Goal: Task Accomplishment & Management: Use online tool/utility

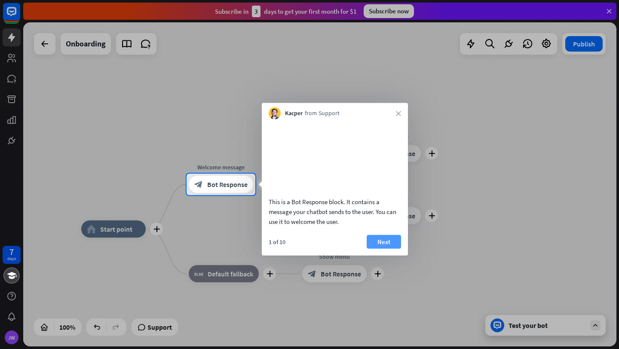
click at [383, 248] on button "Next" at bounding box center [383, 242] width 34 height 14
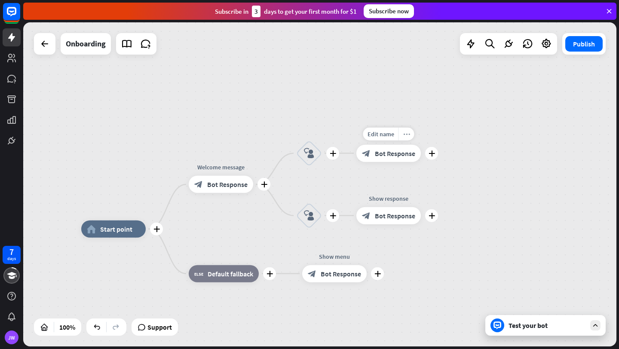
click at [405, 135] on icon "more_horiz" at bounding box center [406, 134] width 7 height 6
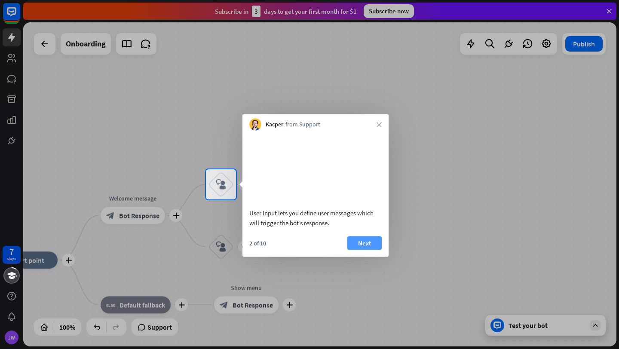
click at [372, 241] on button "Next" at bounding box center [364, 243] width 34 height 14
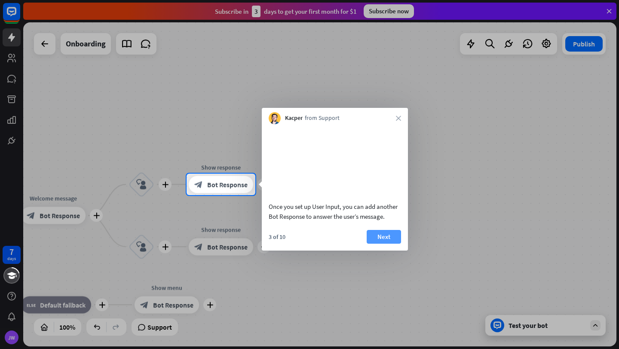
click at [377, 244] on button "Next" at bounding box center [383, 237] width 34 height 14
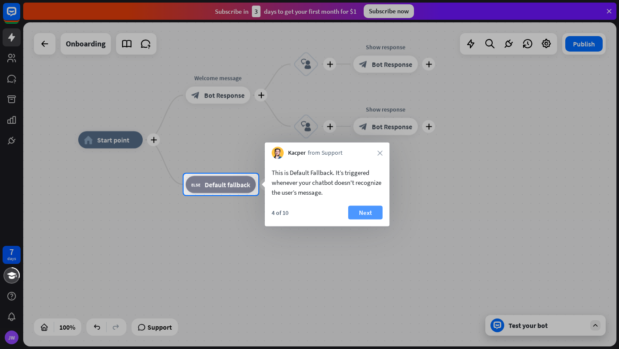
click at [363, 208] on button "Next" at bounding box center [365, 213] width 34 height 14
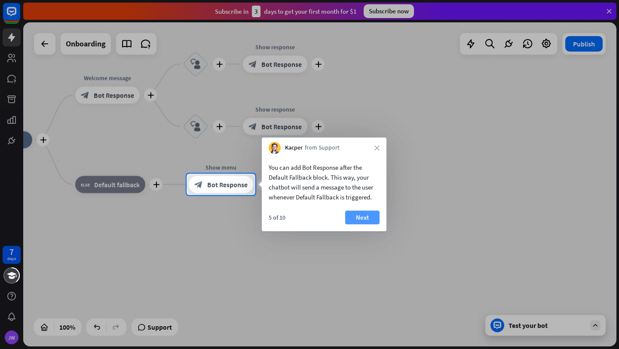
click at [370, 217] on button "Next" at bounding box center [362, 218] width 34 height 14
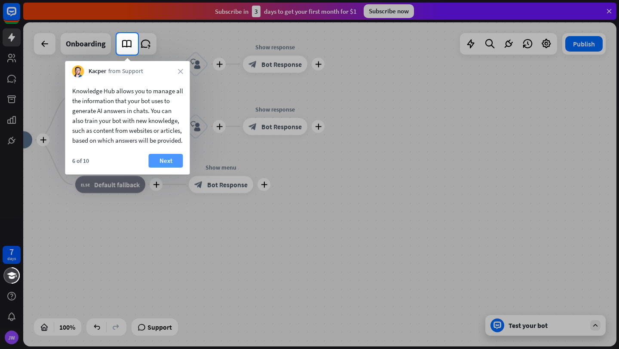
click at [173, 168] on button "Next" at bounding box center [166, 161] width 34 height 14
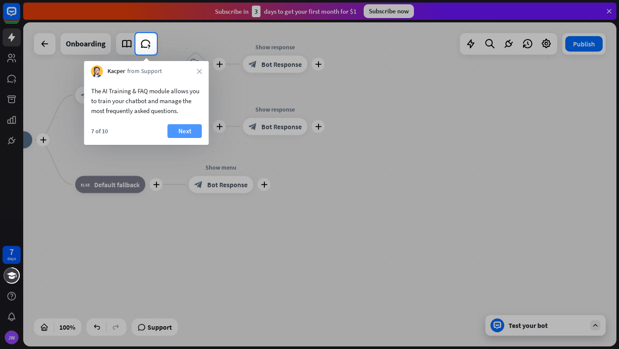
click at [175, 128] on button "Next" at bounding box center [185, 131] width 34 height 14
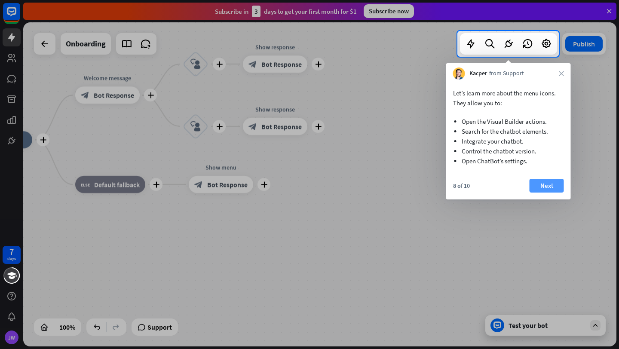
click at [547, 186] on button "Next" at bounding box center [546, 186] width 34 height 14
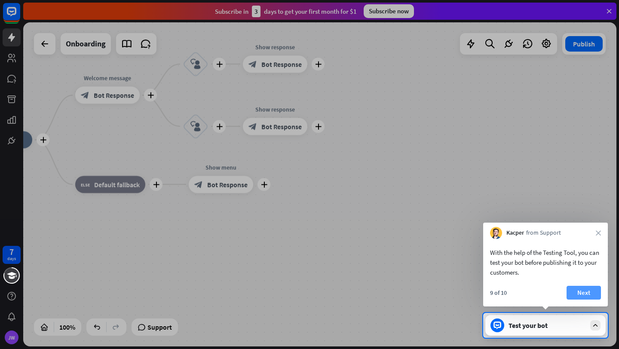
click at [590, 296] on button "Next" at bounding box center [583, 293] width 34 height 14
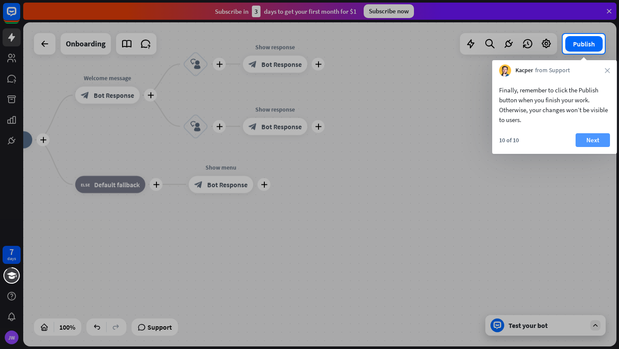
click at [584, 138] on button "Next" at bounding box center [592, 140] width 34 height 14
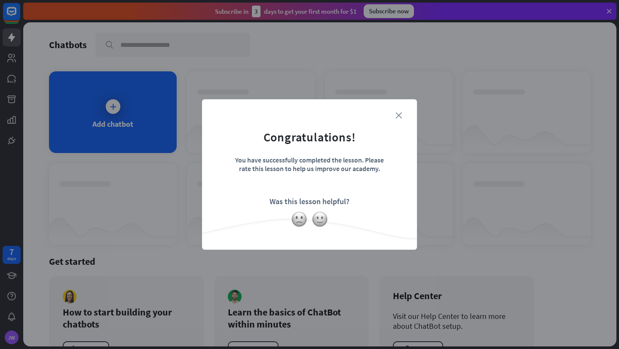
click at [397, 114] on icon "close" at bounding box center [398, 115] width 6 height 6
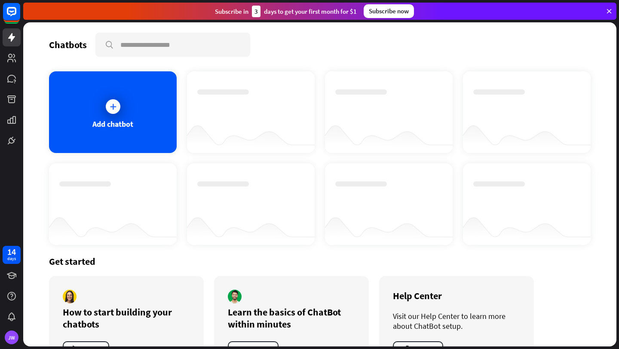
scroll to position [34, 0]
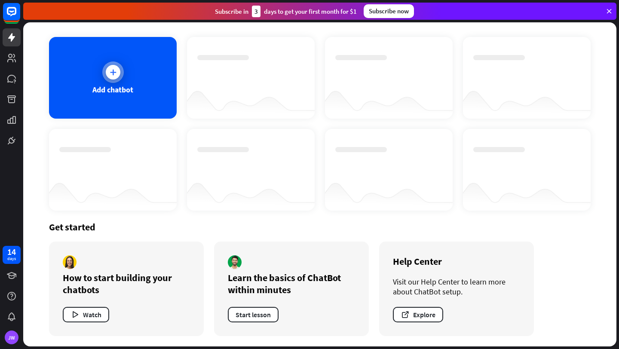
click at [87, 85] on div "Add chatbot" at bounding box center [113, 78] width 128 height 82
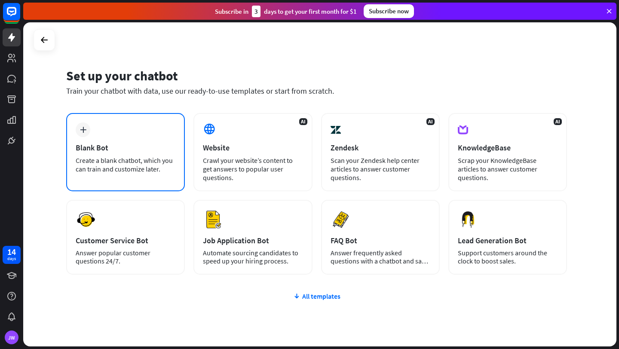
click at [133, 146] on div "Blank Bot" at bounding box center [126, 148] width 100 height 10
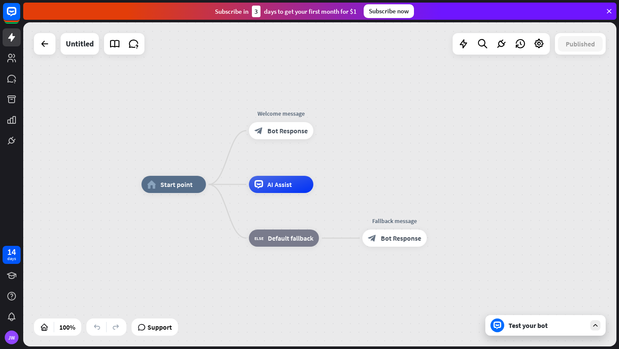
click at [431, 175] on div "home_2 Start point Welcome message block_bot_response Bot Response AI Assist bl…" at bounding box center [319, 184] width 593 height 324
click at [10, 17] on rect at bounding box center [11, 11] width 19 height 19
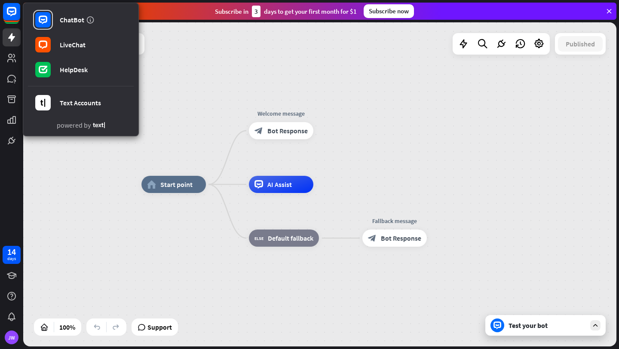
click at [165, 77] on div "home_2 Start point Welcome message block_bot_response Bot Response AI Assist bl…" at bounding box center [319, 184] width 593 height 324
